Goal: Transaction & Acquisition: Purchase product/service

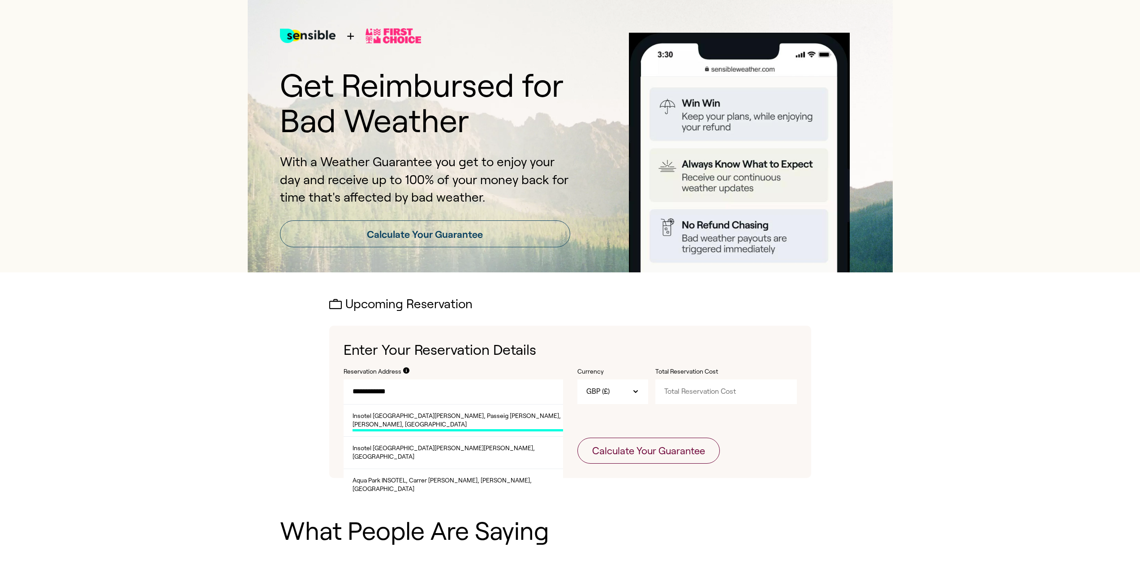
click at [494, 422] on span "Insotel [GEOGRAPHIC_DATA][PERSON_NAME], Passeig [PERSON_NAME], [PERSON_NAME], […" at bounding box center [458, 422] width 211 height 20
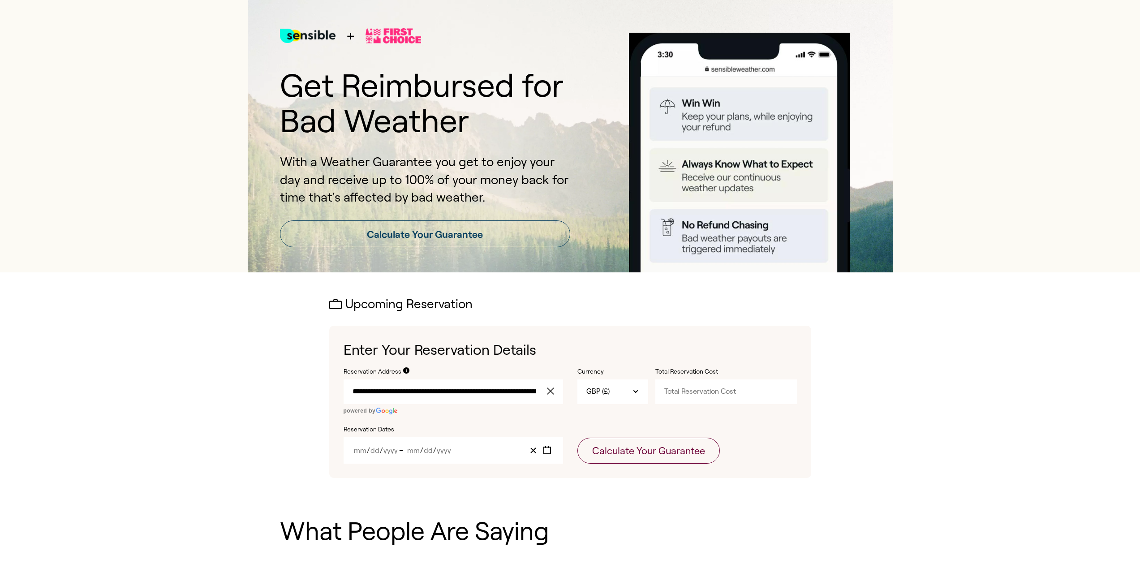
type input "**********"
click at [442, 449] on input "Year" at bounding box center [443, 451] width 15 height 8
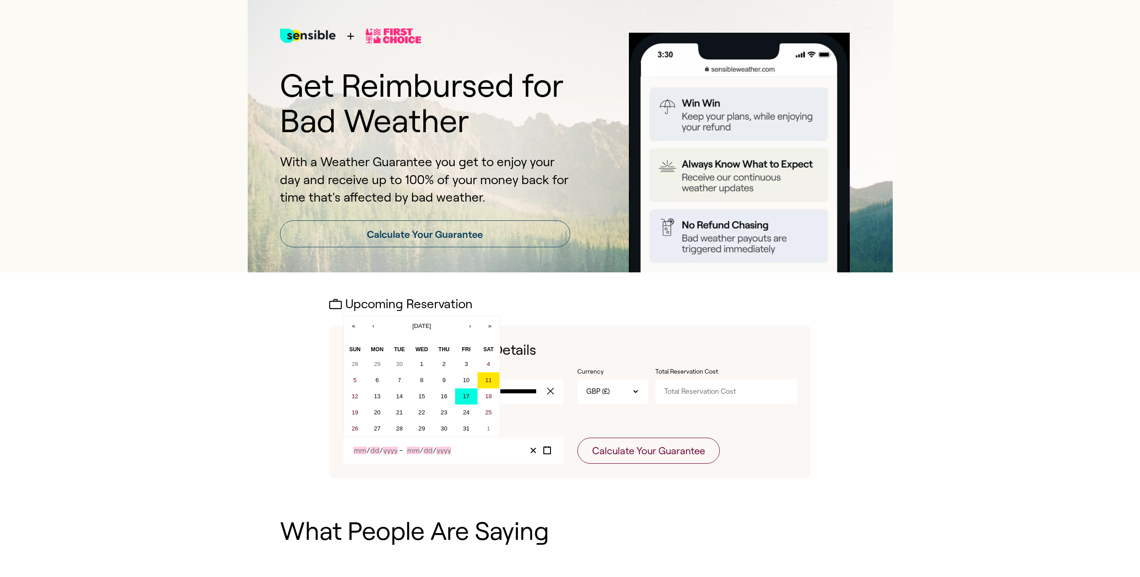
click at [465, 397] on abbr "17" at bounding box center [466, 396] width 7 height 7
click at [402, 429] on abbr "28" at bounding box center [399, 428] width 7 height 7
type input "10"
type input "17"
type input "2025"
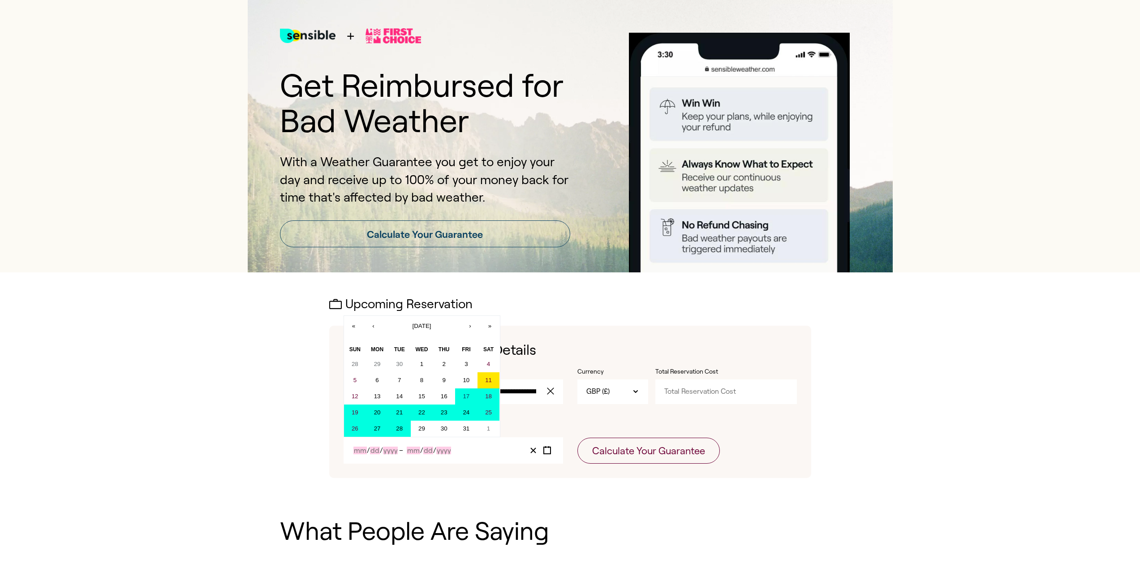
type input "10"
type input "28"
type input "2025"
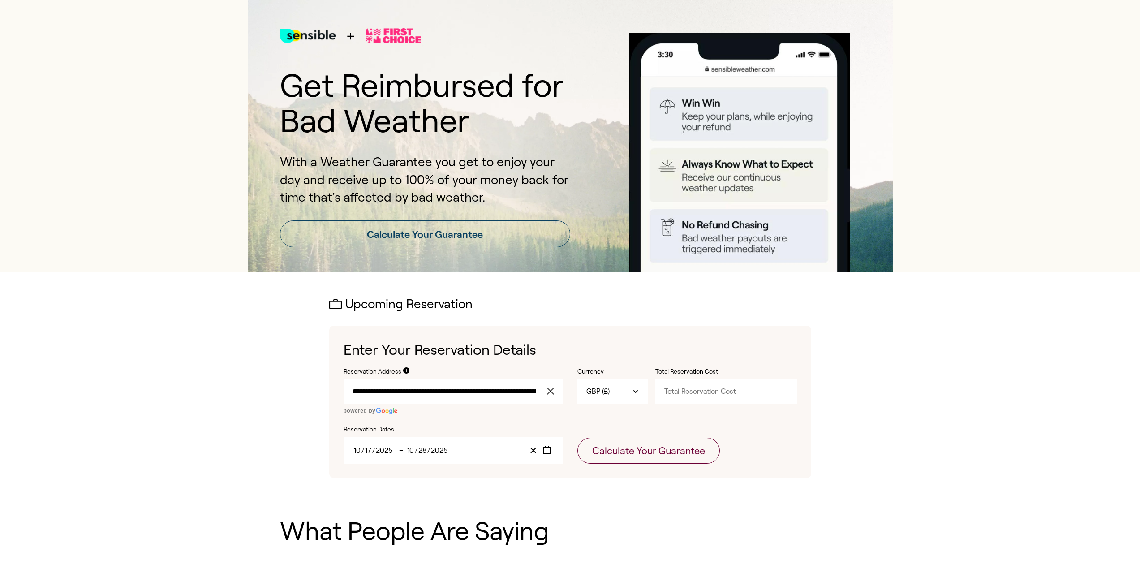
click at [722, 392] on input "Total Reservation Cost" at bounding box center [726, 391] width 142 height 24
type input "3831"
click at [641, 484] on div "**********" at bounding box center [570, 387] width 645 height 231
click at [639, 469] on div "**********" at bounding box center [570, 402] width 482 height 152
click at [639, 466] on div "**********" at bounding box center [570, 402] width 482 height 152
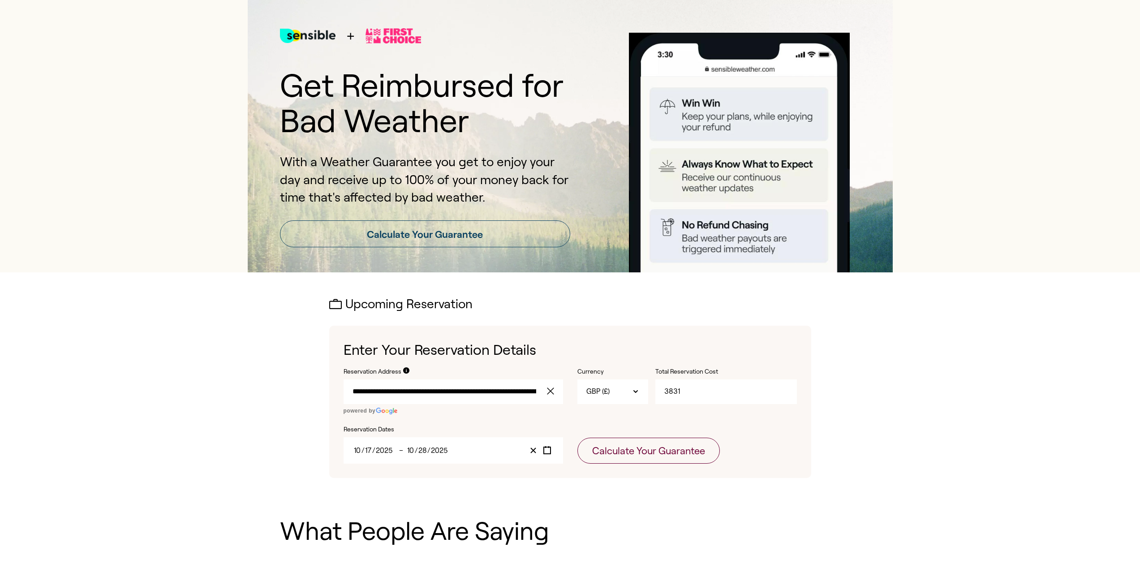
click at [639, 464] on div "**********" at bounding box center [570, 402] width 482 height 152
click at [642, 455] on button "Calculate Your Guarantee" at bounding box center [648, 451] width 142 height 26
click at [674, 395] on input "Total Reservation Cost" at bounding box center [726, 391] width 142 height 24
click at [503, 381] on input "Reservation Address" at bounding box center [454, 391] width 220 height 24
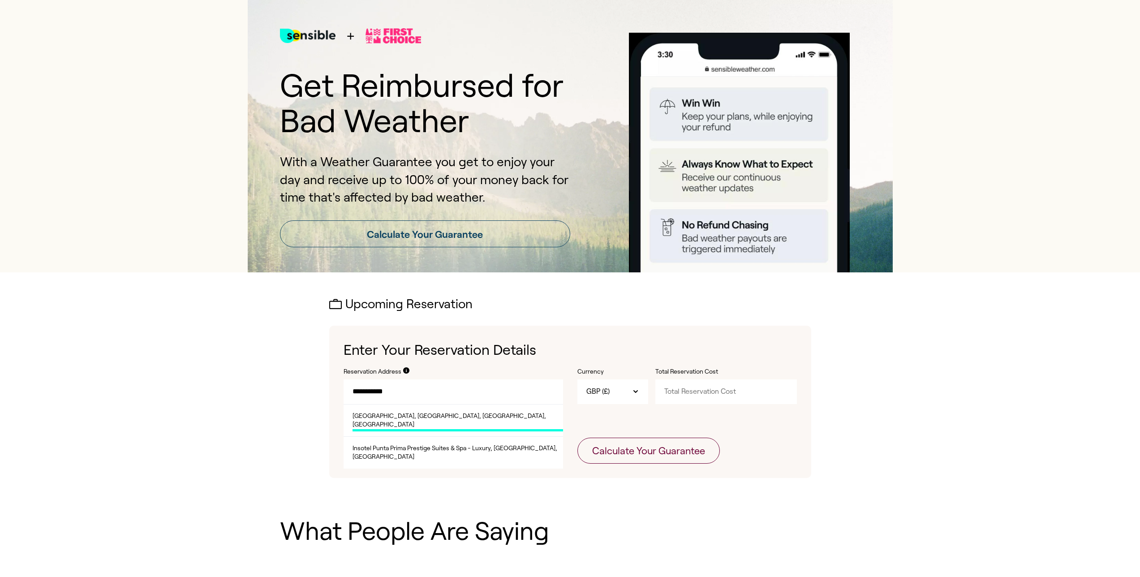
drag, startPoint x: 452, startPoint y: 419, endPoint x: 463, endPoint y: 418, distance: 10.3
click at [453, 419] on span "[GEOGRAPHIC_DATA], [GEOGRAPHIC_DATA], [GEOGRAPHIC_DATA], [GEOGRAPHIC_DATA]" at bounding box center [458, 422] width 211 height 20
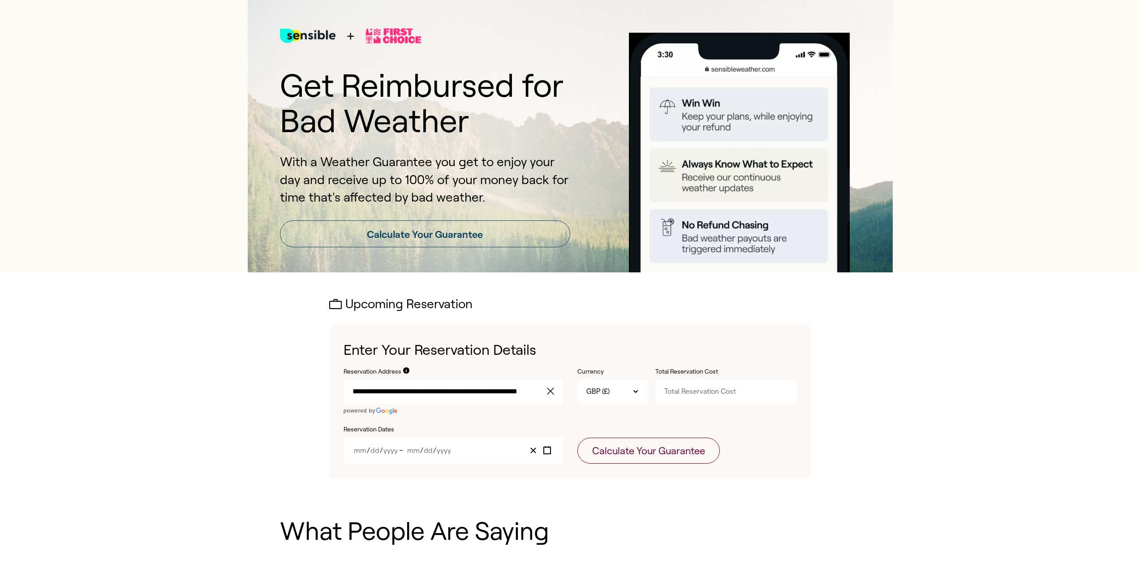
type input "**********"
click at [710, 407] on div "Currency GBP This is a hidden input not intended for interaction, use the adjac…" at bounding box center [687, 390] width 220 height 47
click at [712, 401] on input "Total Reservation Cost" at bounding box center [726, 391] width 142 height 24
type input "3831"
click at [364, 449] on input "Month" at bounding box center [359, 451] width 13 height 8
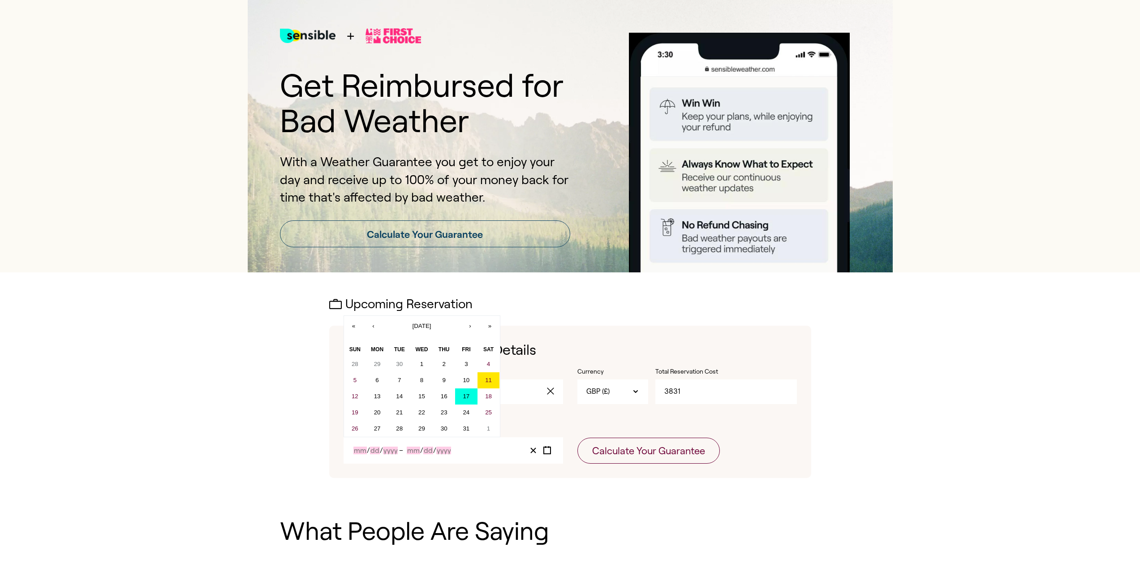
click at [462, 397] on button "17" at bounding box center [466, 396] width 22 height 16
click at [406, 426] on button "28" at bounding box center [399, 429] width 22 height 16
type input "10"
type input "17"
type input "2025"
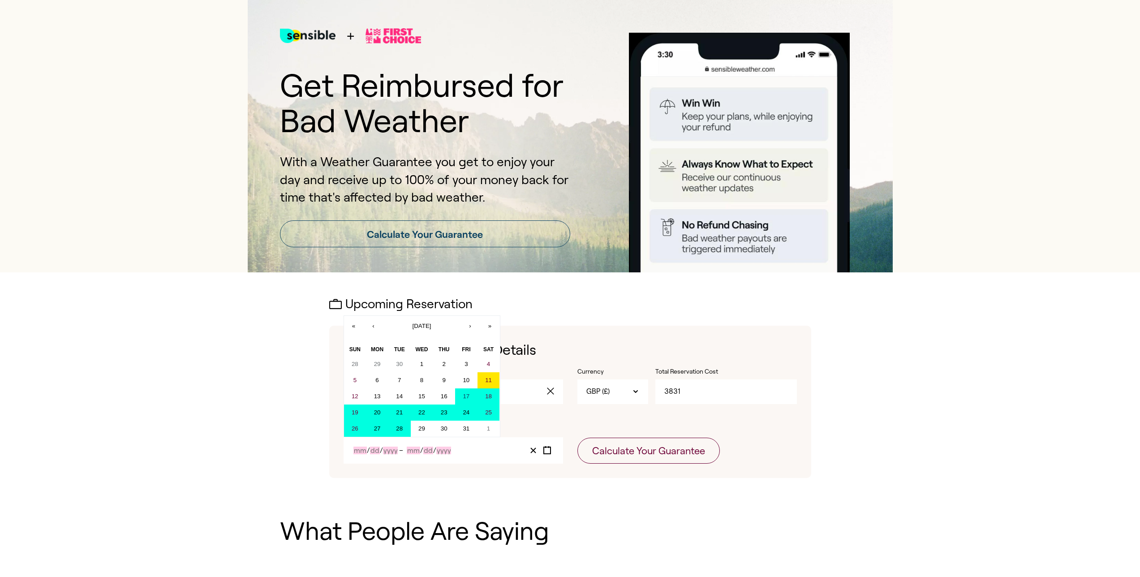
type input "10"
type input "28"
type input "2025"
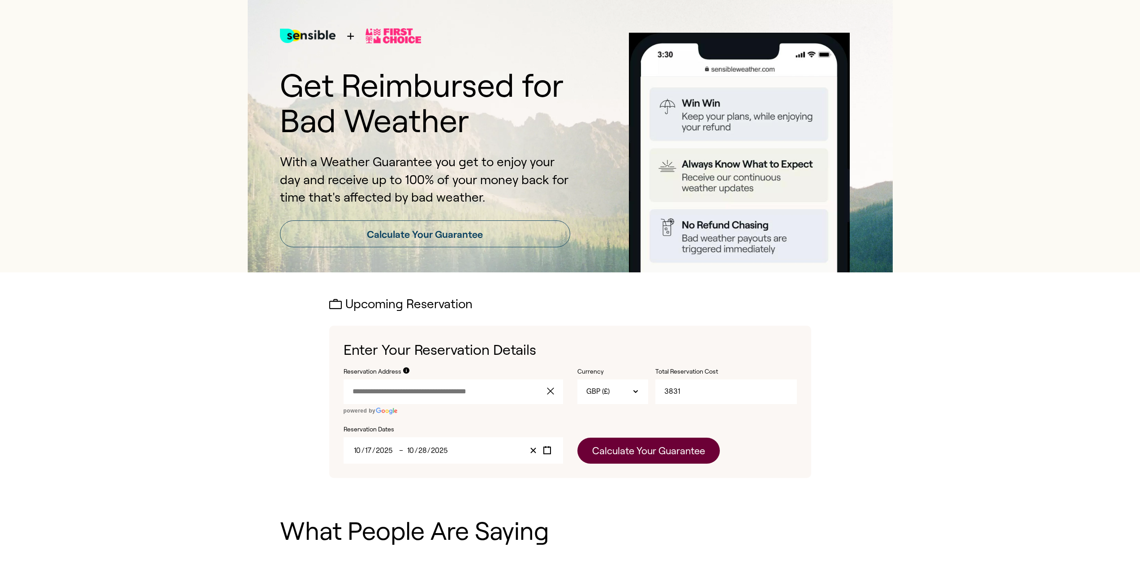
click at [678, 443] on button "Calculate Your Guarantee" at bounding box center [648, 451] width 142 height 26
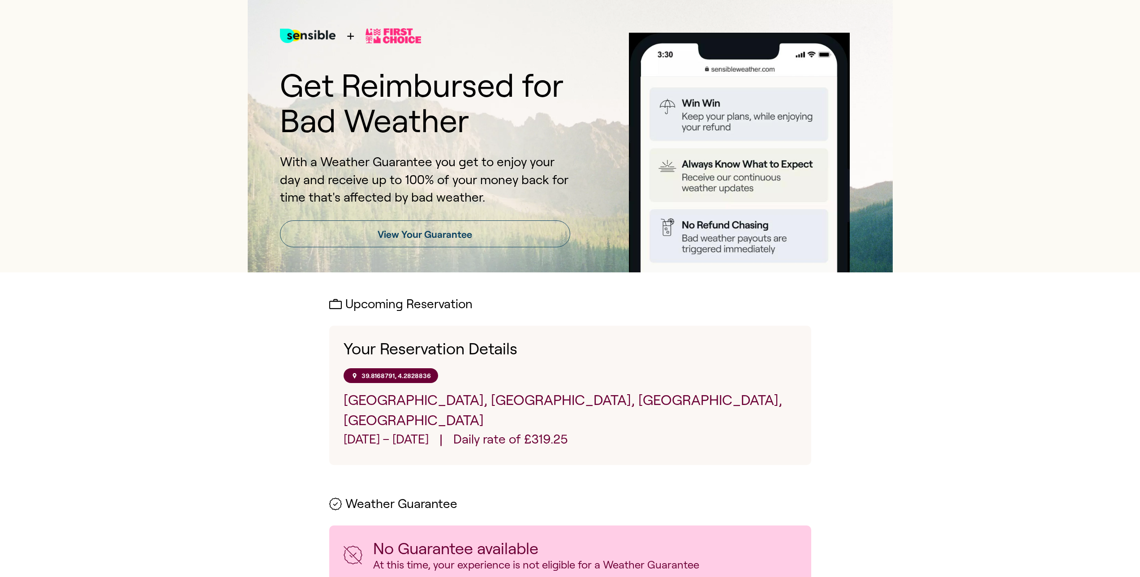
click at [384, 24] on img at bounding box center [394, 36] width 56 height 36
click at [308, 45] on img at bounding box center [308, 36] width 56 height 36
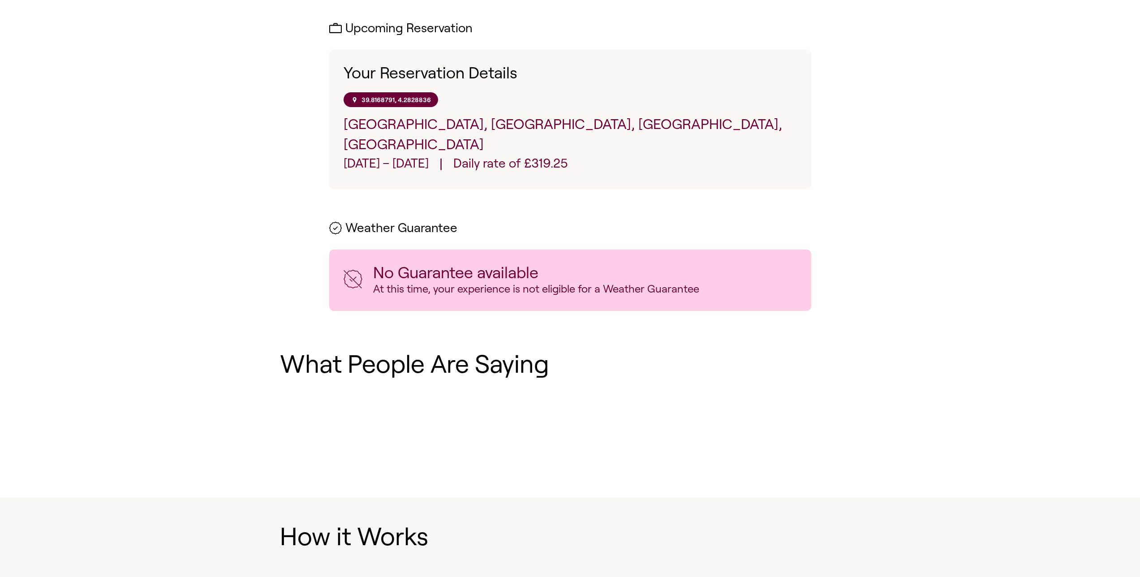
click at [539, 287] on div "No Guarantee available At this time, your experience is not eligible for a Weat…" at bounding box center [570, 280] width 482 height 61
click at [342, 102] on div "Your Reservation Details 39.8168791, 4.2828836 [GEOGRAPHIC_DATA], [GEOGRAPHIC_D…" at bounding box center [570, 119] width 482 height 139
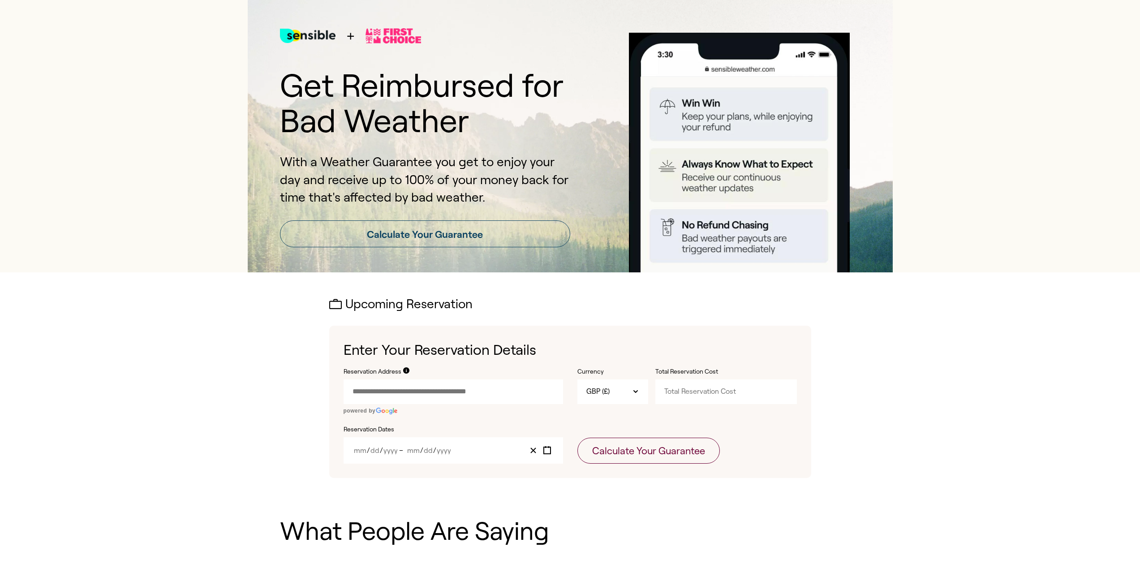
click at [413, 437] on div "/ / – / /" at bounding box center [454, 450] width 220 height 26
click at [351, 442] on div "/ / – / /" at bounding box center [454, 450] width 220 height 26
click at [357, 451] on input "Month" at bounding box center [359, 451] width 13 height 8
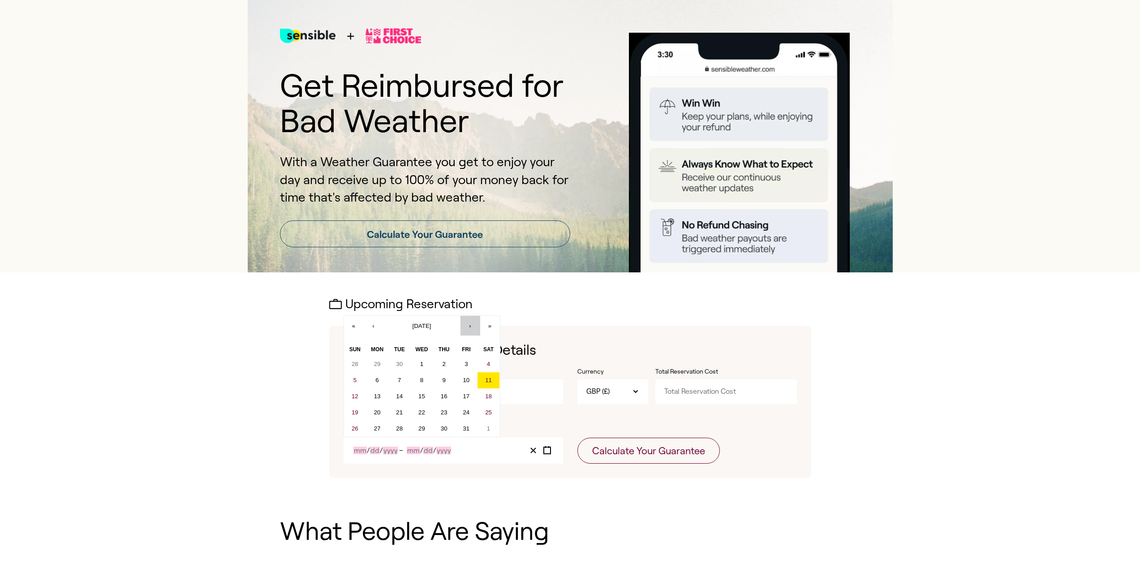
click at [475, 328] on button "›" at bounding box center [471, 326] width 20 height 20
click at [468, 304] on button "›" at bounding box center [471, 310] width 20 height 20
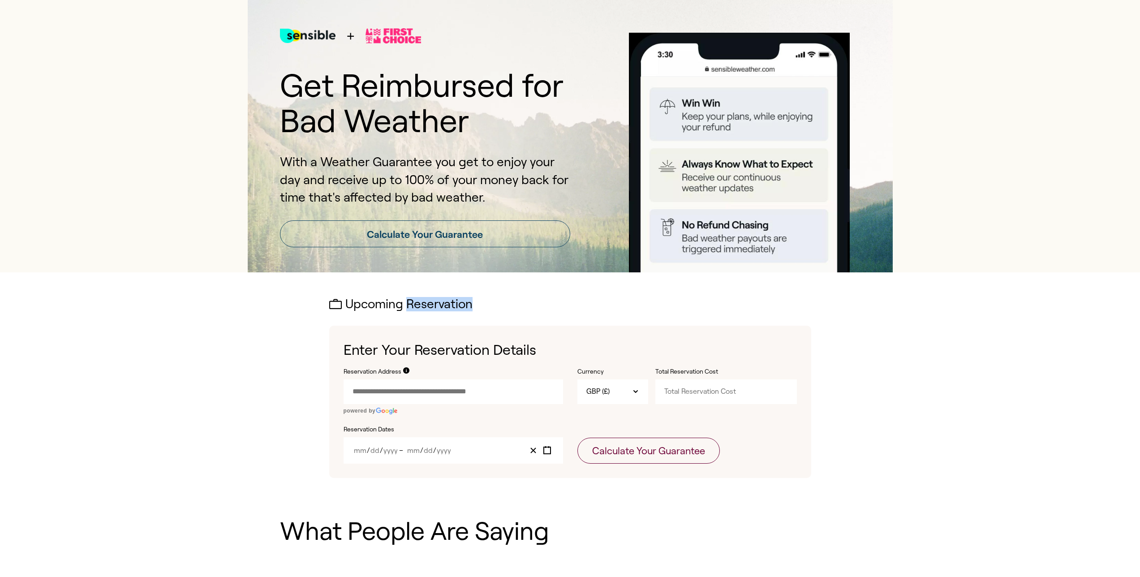
click at [468, 304] on h2 "Upcoming Reservation" at bounding box center [570, 304] width 482 height 14
click at [376, 430] on label "Reservation Dates" at bounding box center [454, 429] width 220 height 9
click at [379, 430] on label "Reservation Dates" at bounding box center [454, 429] width 220 height 9
click at [364, 451] on input "Month" at bounding box center [359, 451] width 13 height 8
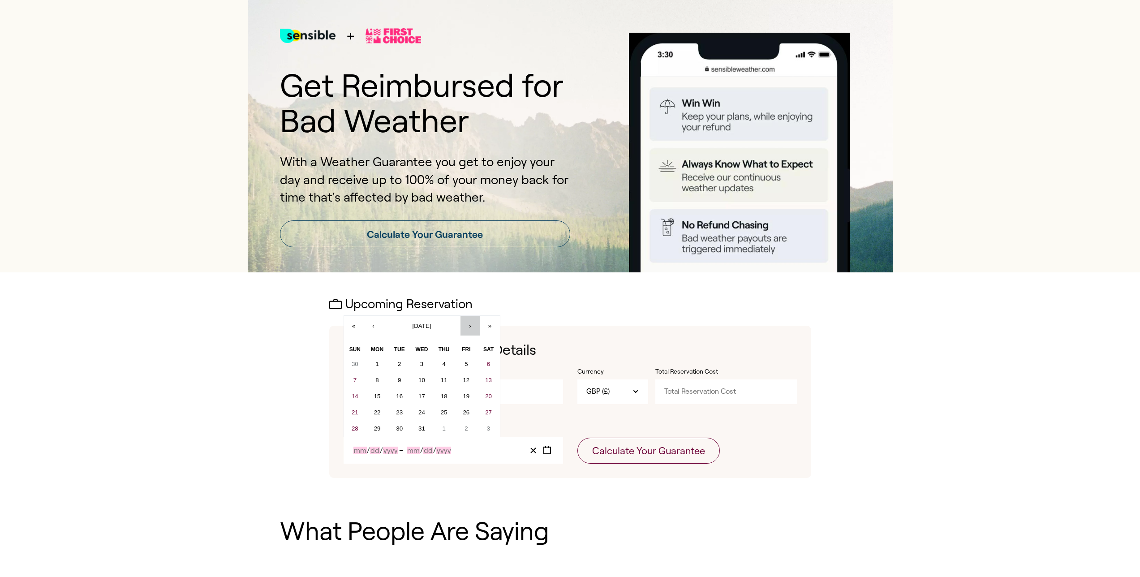
click at [472, 333] on button "›" at bounding box center [471, 326] width 20 height 20
click at [472, 333] on button "›" at bounding box center [471, 342] width 20 height 20
click at [472, 333] on button "›" at bounding box center [471, 326] width 20 height 20
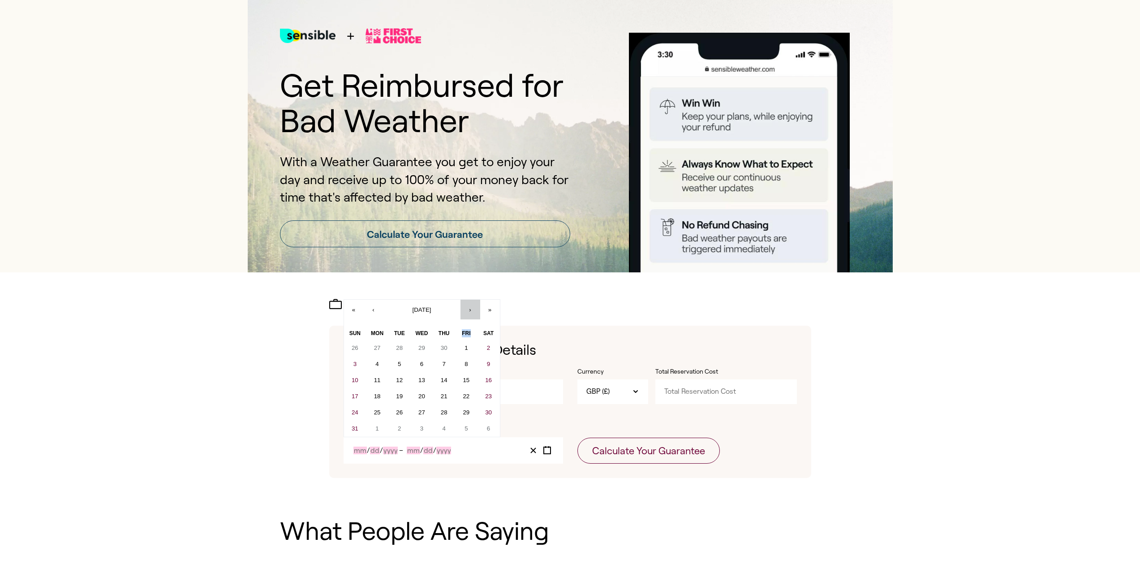
click at [472, 333] on div "Fri" at bounding box center [466, 333] width 22 height 13
click at [471, 320] on div "« ‹ [DATE] › » [PERSON_NAME] Wed Thu Fri Sat 26 27 28 29 30 1 2 3 4 5 6 7 8 9 1…" at bounding box center [422, 368] width 157 height 138
click at [469, 311] on button "›" at bounding box center [471, 310] width 20 height 20
click at [469, 311] on div "Upcoming Reservation Enter Your Reservation Details Reservation Address powered…" at bounding box center [570, 387] width 482 height 181
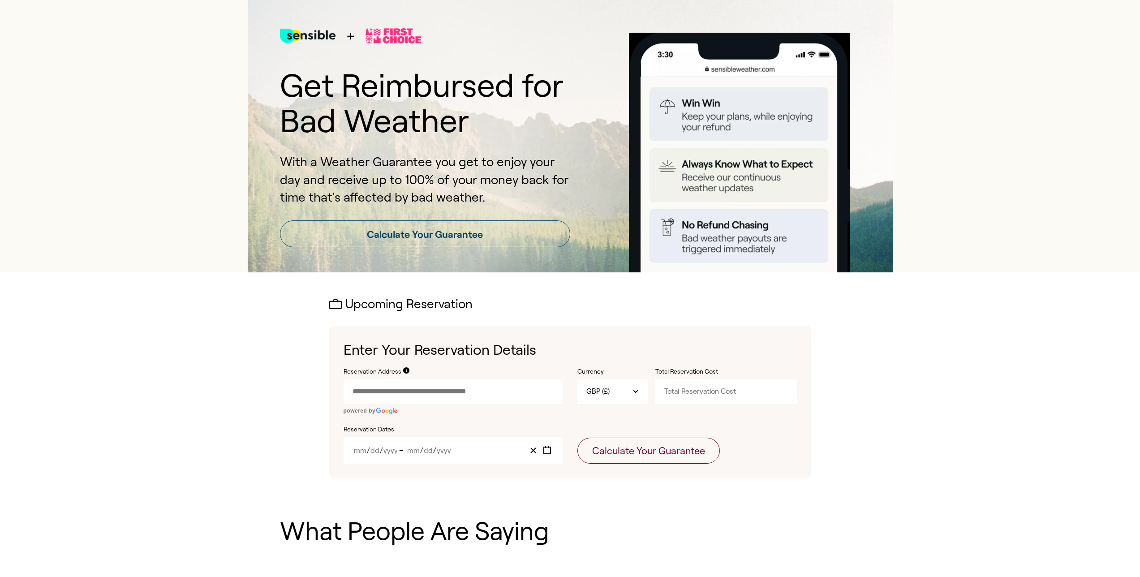
click at [356, 454] on input "Month" at bounding box center [359, 451] width 13 height 8
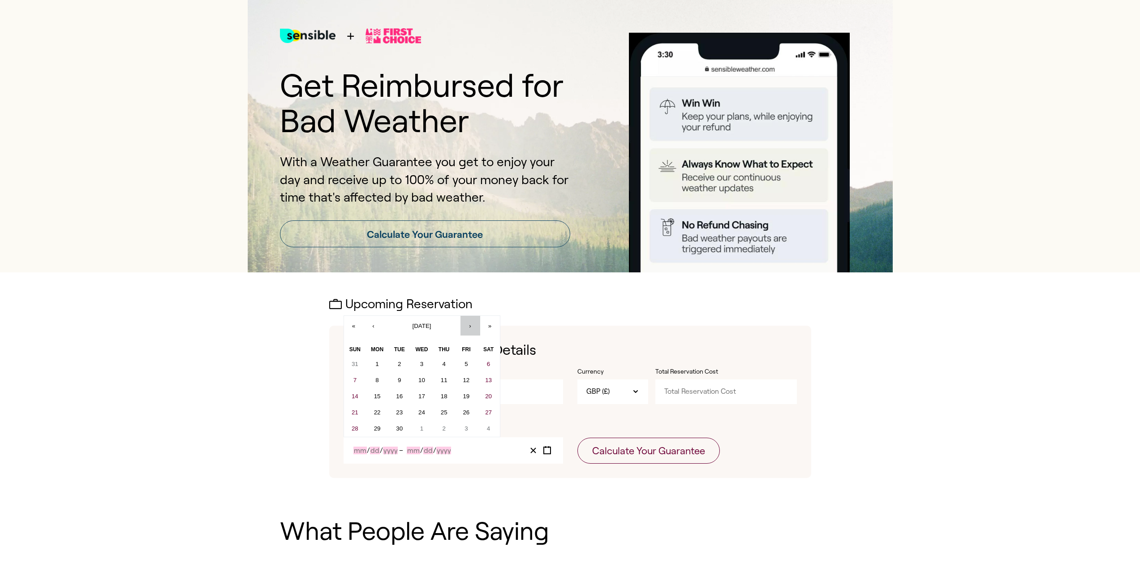
click at [462, 328] on button "›" at bounding box center [471, 326] width 20 height 20
click at [465, 329] on button "›" at bounding box center [471, 326] width 20 height 20
click at [474, 318] on button "›" at bounding box center [471, 310] width 20 height 20
click at [468, 325] on button "›" at bounding box center [471, 326] width 20 height 20
click at [467, 390] on button "16" at bounding box center [466, 396] width 22 height 16
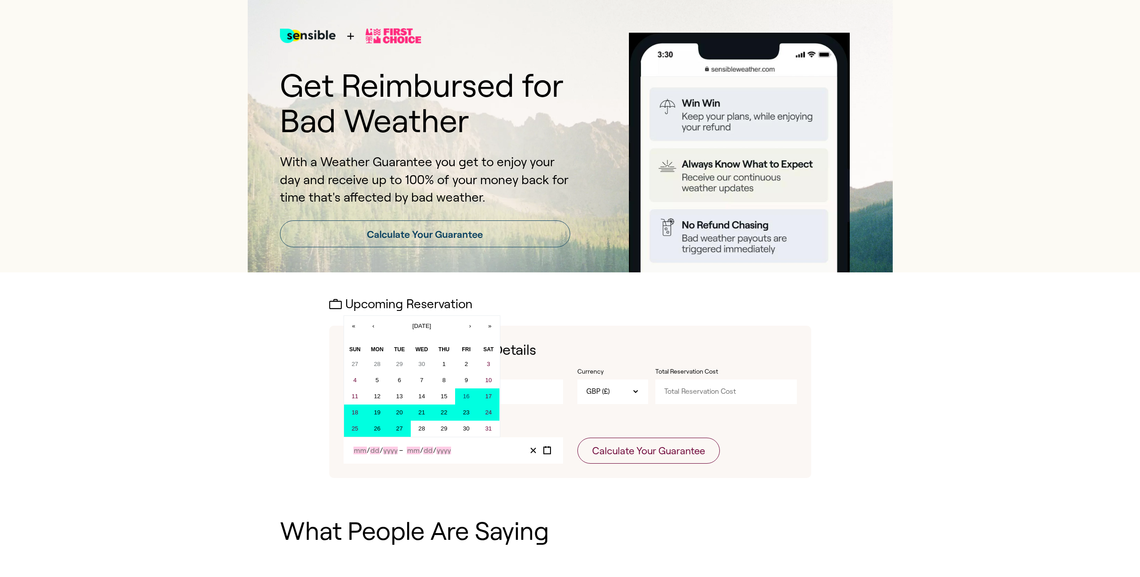
click at [394, 426] on button "27" at bounding box center [399, 429] width 22 height 16
type input "10"
type input "16"
type input "2026"
type input "10"
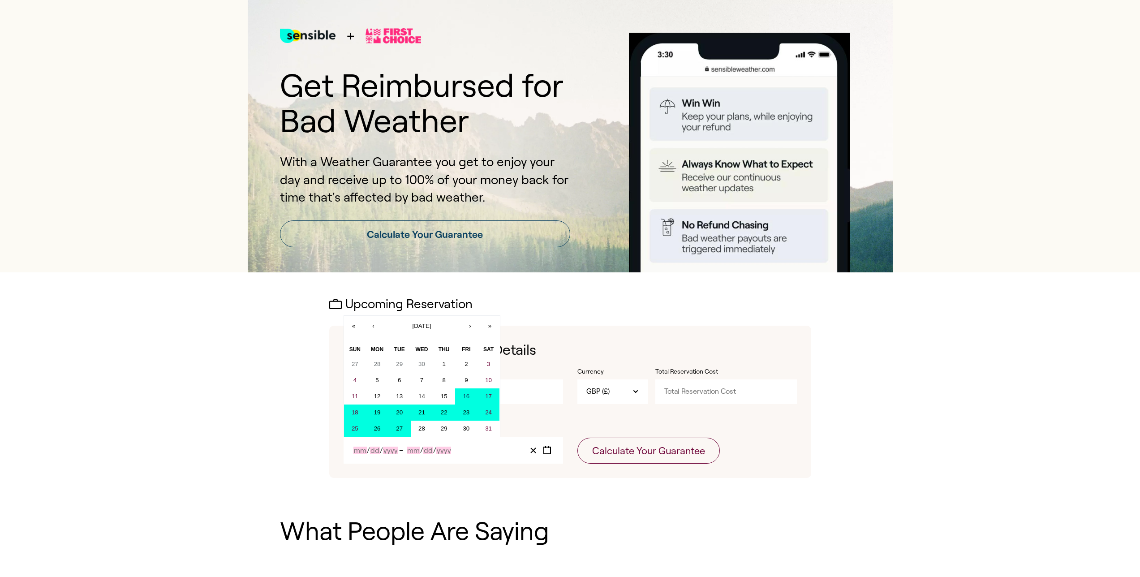
type input "27"
type input "2026"
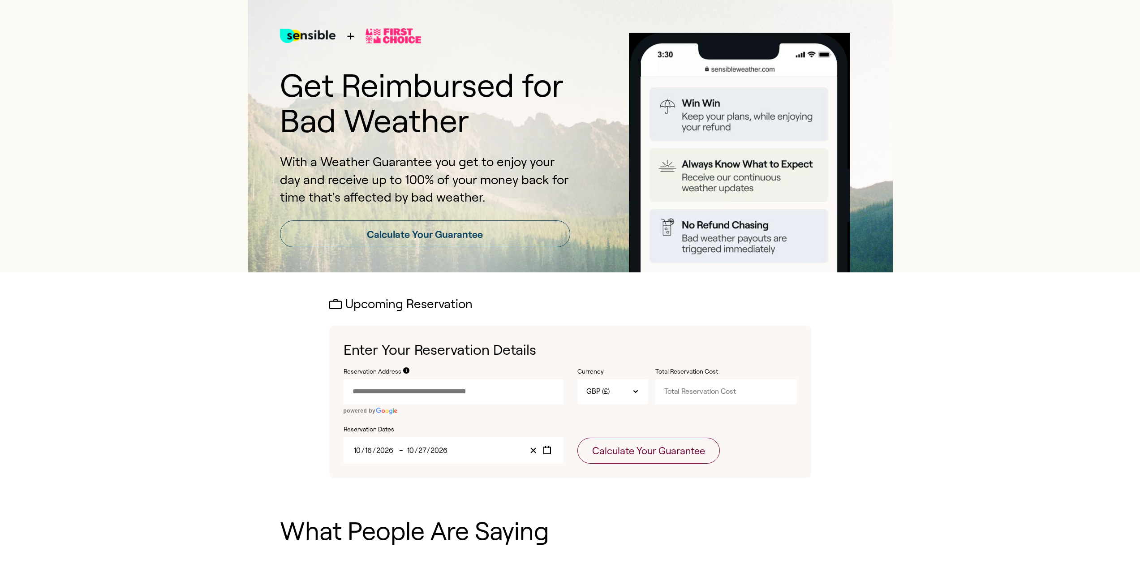
click at [527, 389] on input "Reservation Address" at bounding box center [454, 391] width 220 height 24
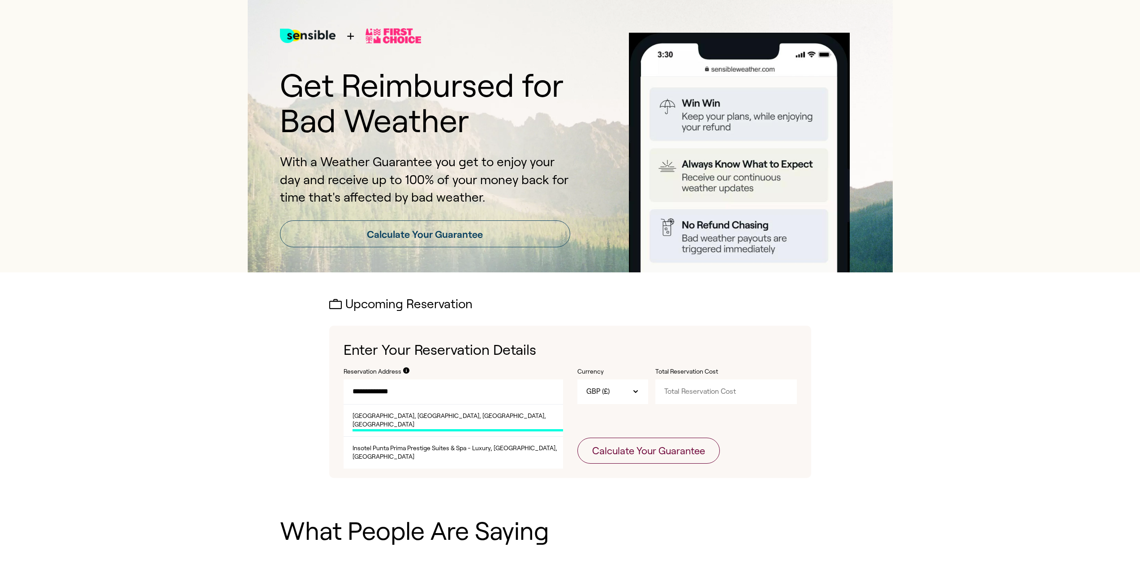
click at [513, 414] on span "[GEOGRAPHIC_DATA], [GEOGRAPHIC_DATA], [GEOGRAPHIC_DATA], [GEOGRAPHIC_DATA]" at bounding box center [458, 422] width 211 height 20
type input "**********"
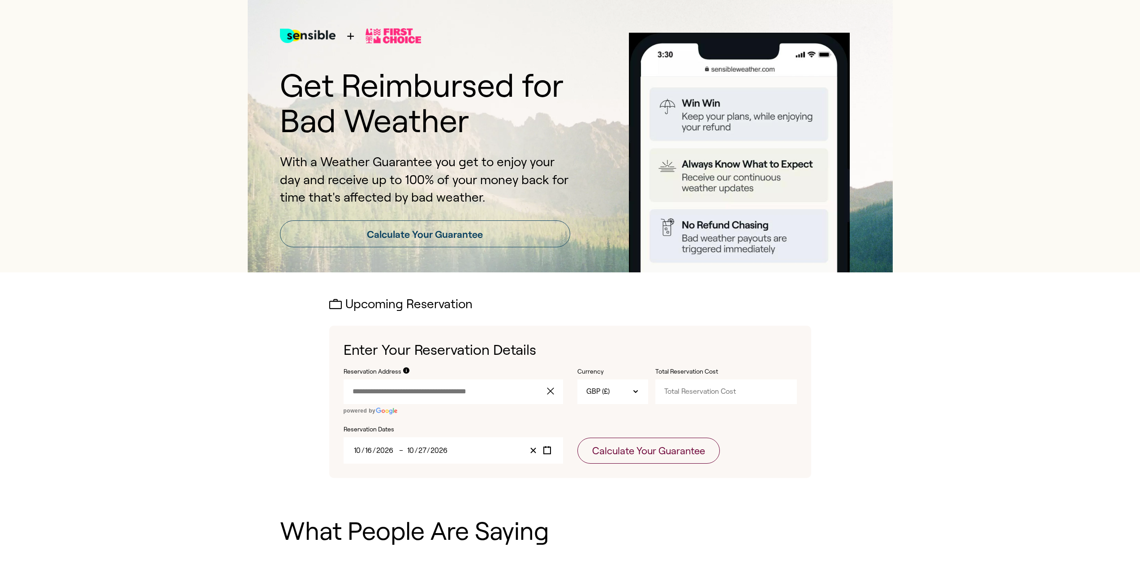
click at [745, 398] on input "Total Reservation Cost" at bounding box center [726, 391] width 142 height 24
type input "3831"
click at [690, 440] on button "Calculate Your Guarantee" at bounding box center [648, 451] width 142 height 26
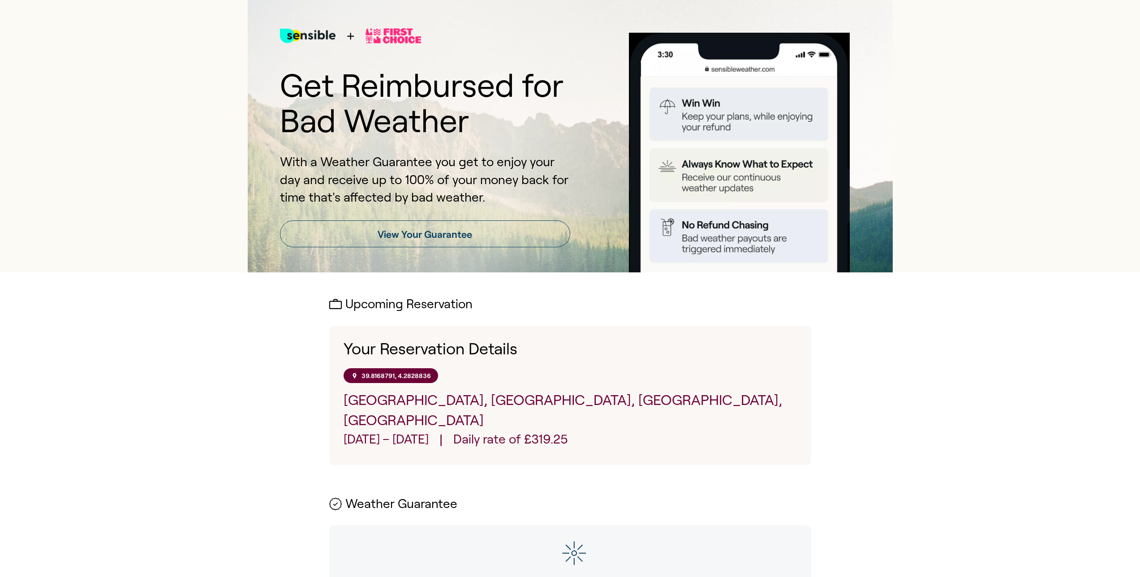
click at [680, 448] on div "Upcoming Reservation Your Reservation Details 39.8168791, 4.2828836 [GEOGRAPHIC…" at bounding box center [570, 452] width 482 height 310
